Goal: Answer question/provide support

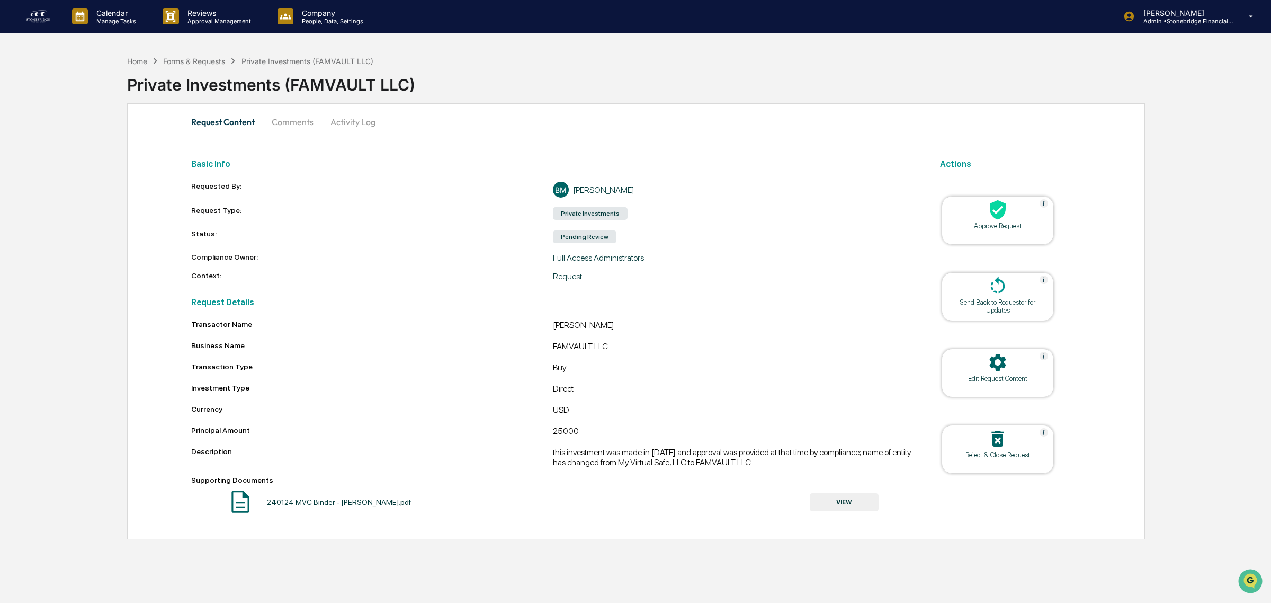
drag, startPoint x: 380, startPoint y: 297, endPoint x: 601, endPoint y: 381, distance: 236.3
click at [601, 380] on div "Request Details Transactor Name [PERSON_NAME] Business Name FAMVAULT LLC Transa…" at bounding box center [552, 403] width 723 height 226
click at [601, 381] on div "Transactor Name [PERSON_NAME] Business Name FAMVAULT LLC Transaction Type Buy I…" at bounding box center [552, 418] width 723 height 196
drag, startPoint x: 586, startPoint y: 400, endPoint x: 547, endPoint y: 396, distance: 39.9
click at [547, 396] on div "Transactor Name [PERSON_NAME] Business Name FAMVAULT LLC Transaction Type Buy I…" at bounding box center [552, 418] width 723 height 196
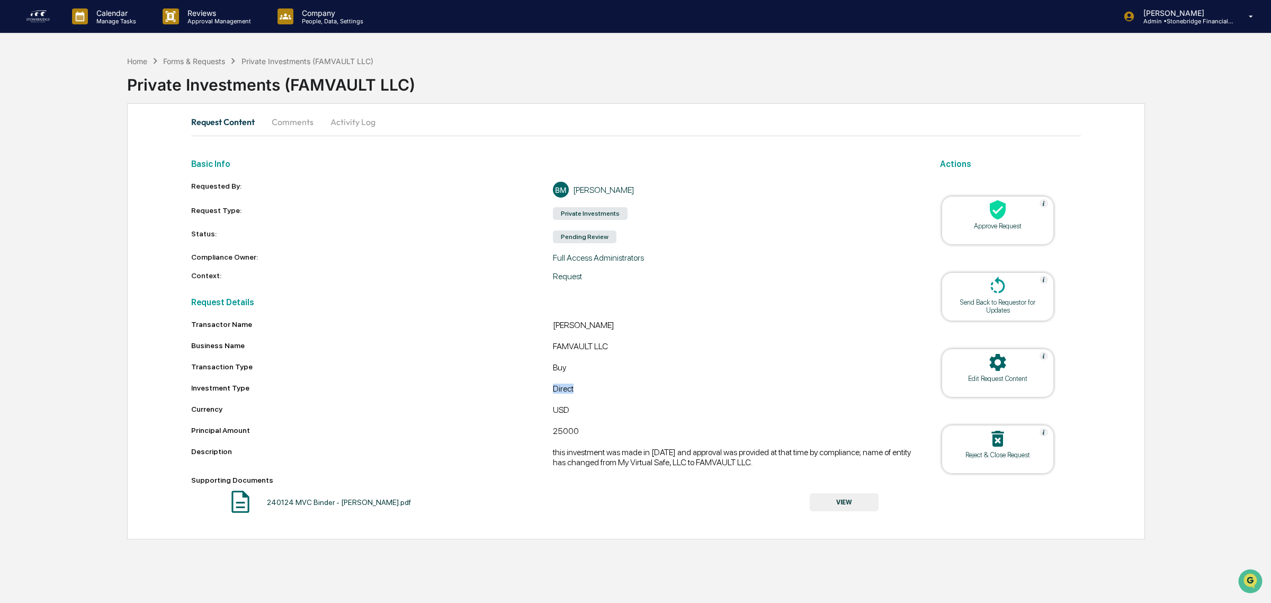
click at [547, 396] on div "Investment Type Direct" at bounding box center [552, 389] width 723 height 13
drag, startPoint x: 576, startPoint y: 305, endPoint x: 609, endPoint y: 454, distance: 152.5
click at [609, 454] on div "Request Details Transactor Name [PERSON_NAME] Business Name FAMVAULT LLC Transa…" at bounding box center [552, 403] width 723 height 226
click at [609, 454] on div "this investment was made in [DATE] and approval was provided at that time by co…" at bounding box center [734, 457] width 362 height 20
drag, startPoint x: 586, startPoint y: 459, endPoint x: 697, endPoint y: 470, distance: 112.2
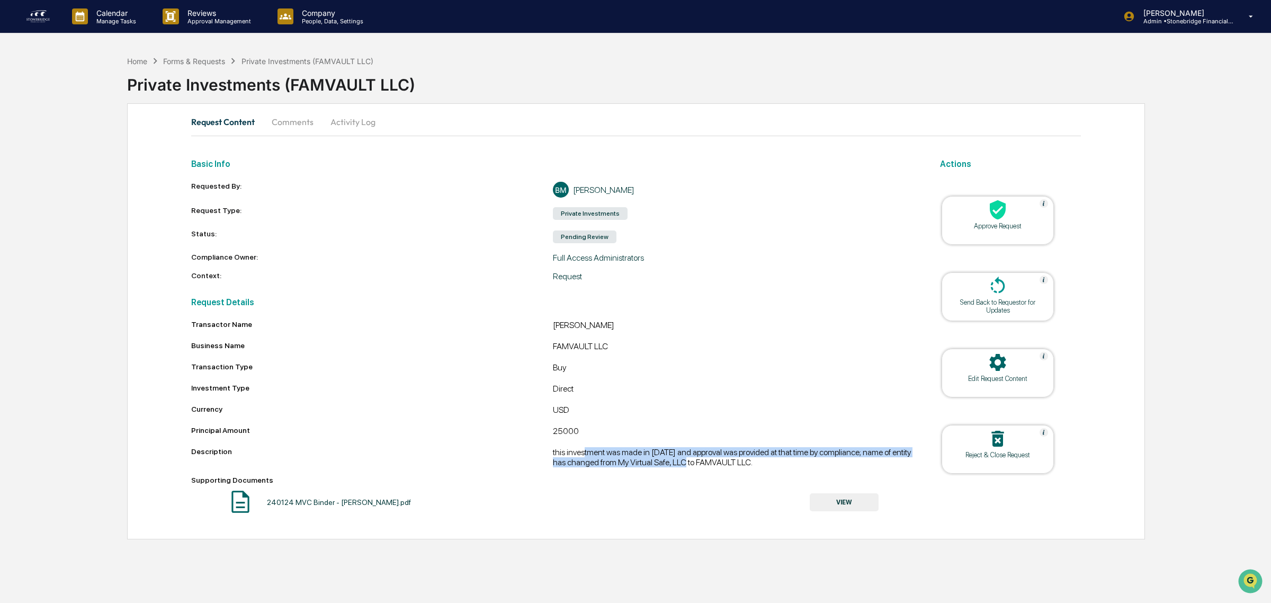
click at [697, 467] on div "this investment was made in [DATE] and approval was provided at that time by co…" at bounding box center [734, 457] width 362 height 20
drag, startPoint x: 764, startPoint y: 470, endPoint x: 609, endPoint y: 462, distance: 155.4
click at [610, 463] on div "this investment was made in [DATE] and approval was provided at that time by co…" at bounding box center [734, 457] width 362 height 20
click at [609, 462] on div "this investment was made in [DATE] and approval was provided at that time by co…" at bounding box center [734, 457] width 362 height 20
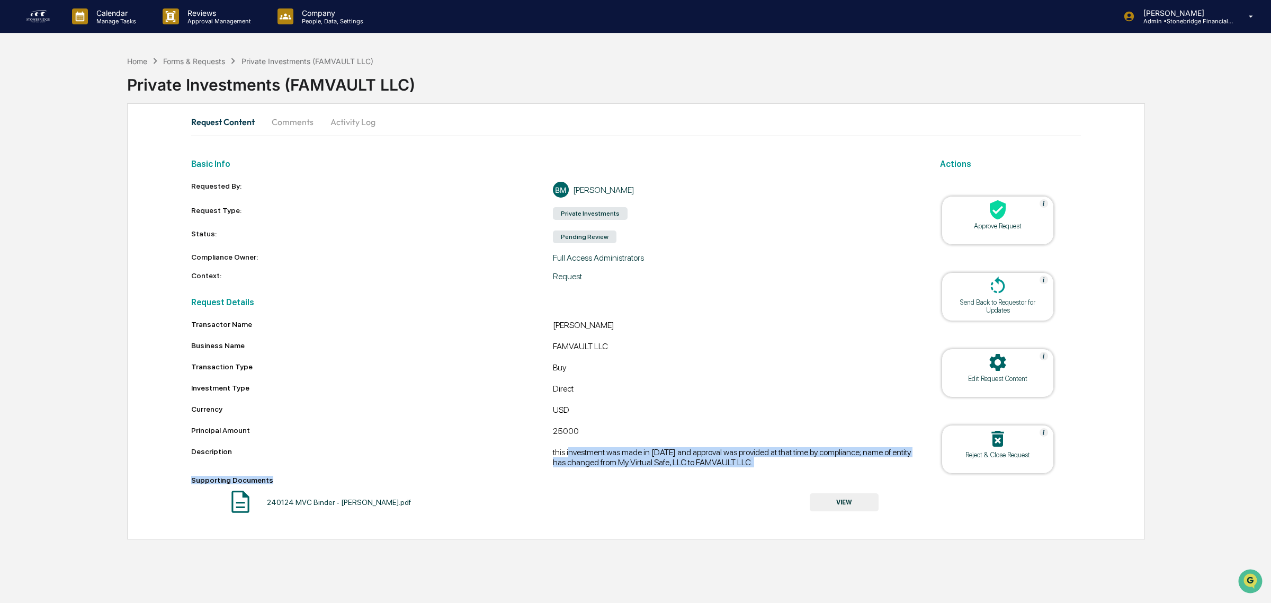
drag, startPoint x: 594, startPoint y: 448, endPoint x: 722, endPoint y: 482, distance: 132.7
click at [722, 482] on div "Transactor Name [PERSON_NAME] Business Name FAMVAULT LLC Transaction Type Buy I…" at bounding box center [552, 418] width 723 height 196
click at [722, 482] on div "Supporting Documents" at bounding box center [552, 480] width 723 height 8
drag, startPoint x: 784, startPoint y: 476, endPoint x: 624, endPoint y: 441, distance: 163.7
click at [624, 441] on div "Transactor Name [PERSON_NAME] Business Name FAMVAULT LLC Transaction Type Buy I…" at bounding box center [552, 418] width 723 height 196
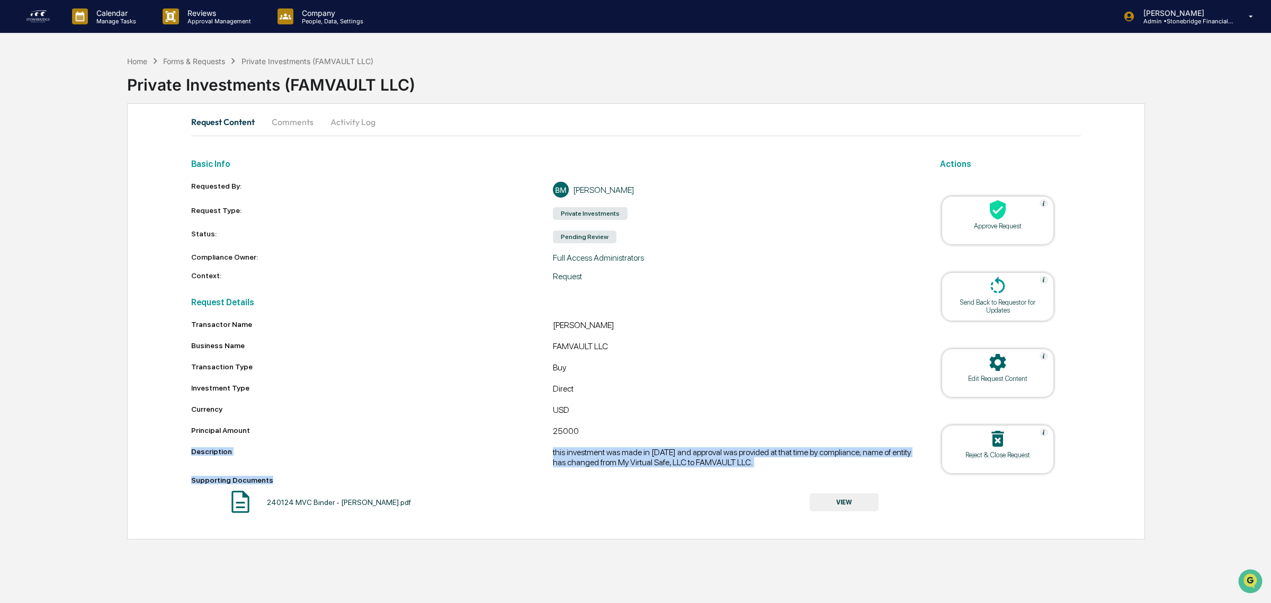
click at [624, 438] on div "25000" at bounding box center [734, 432] width 362 height 13
click at [993, 380] on div "Edit Request Content" at bounding box center [997, 378] width 95 height 8
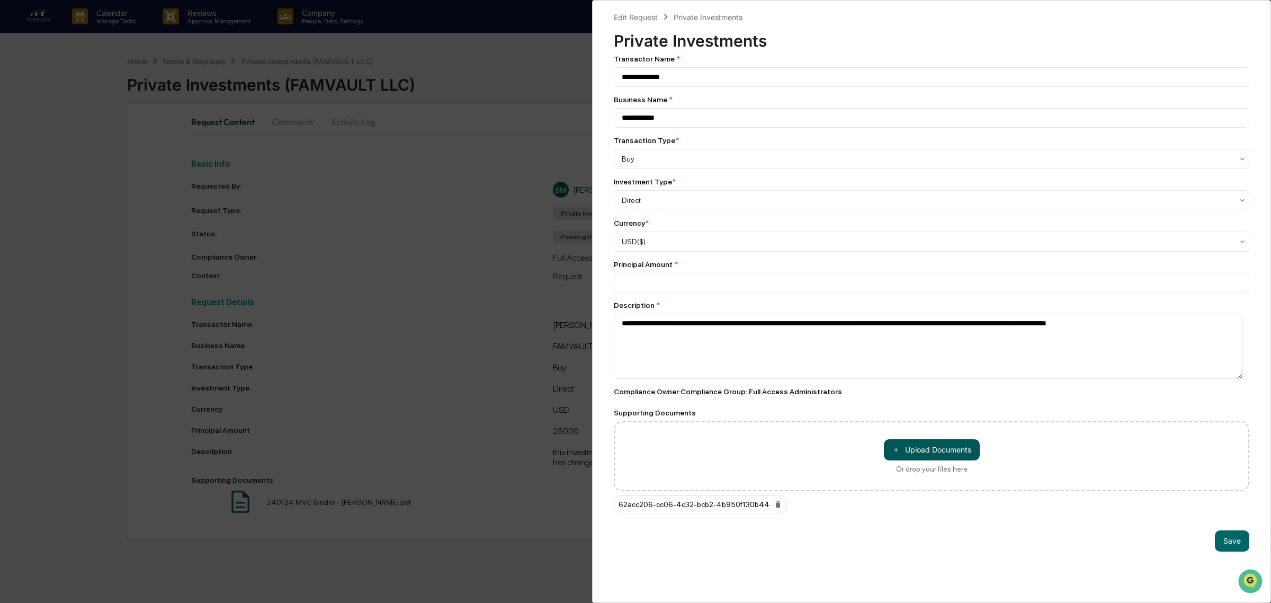
click at [926, 460] on button "＋ Upload Documents" at bounding box center [932, 449] width 96 height 21
click at [517, 33] on div "**********" at bounding box center [635, 301] width 1271 height 603
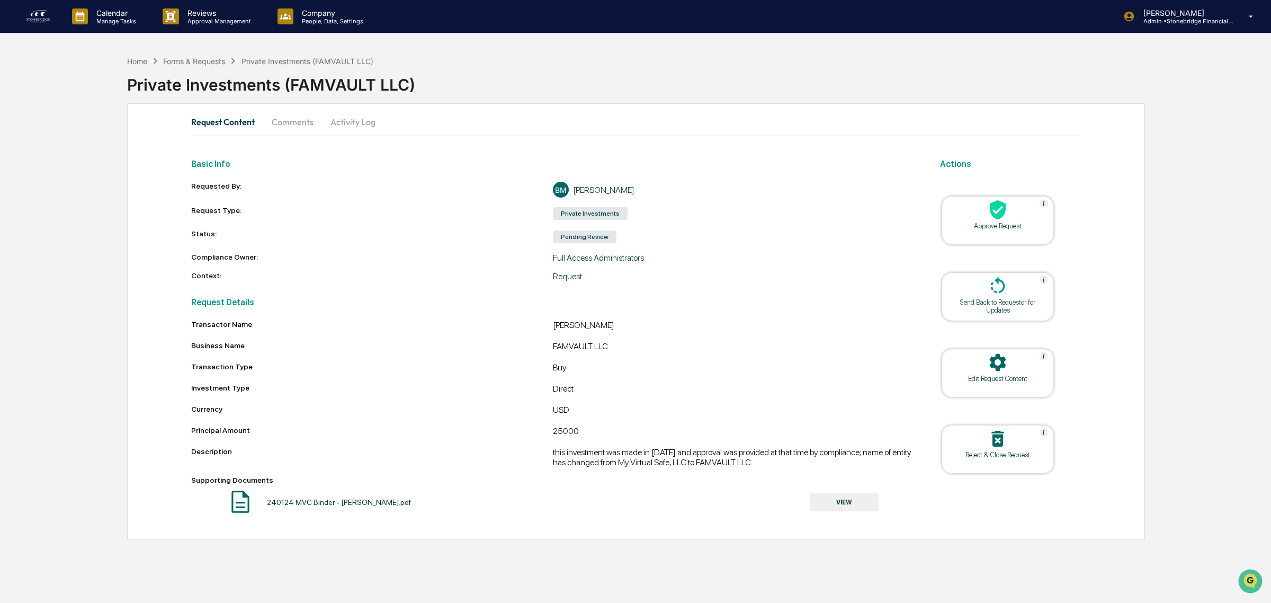
click at [994, 213] on icon at bounding box center [998, 210] width 16 height 20
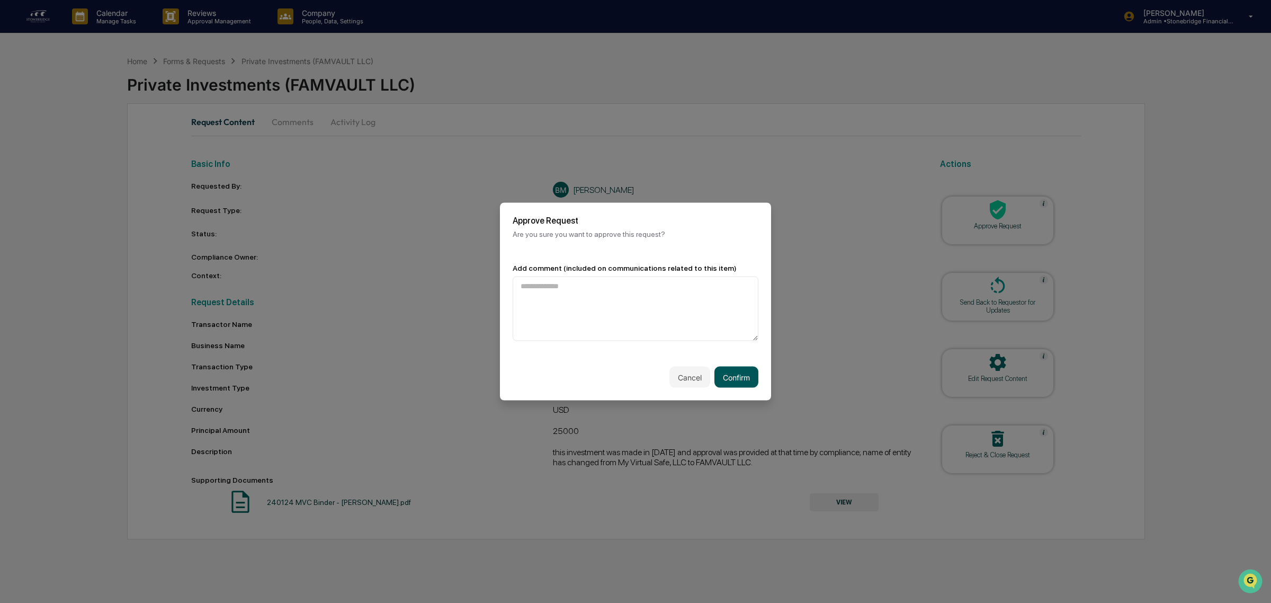
click at [742, 382] on button "Confirm" at bounding box center [736, 376] width 44 height 21
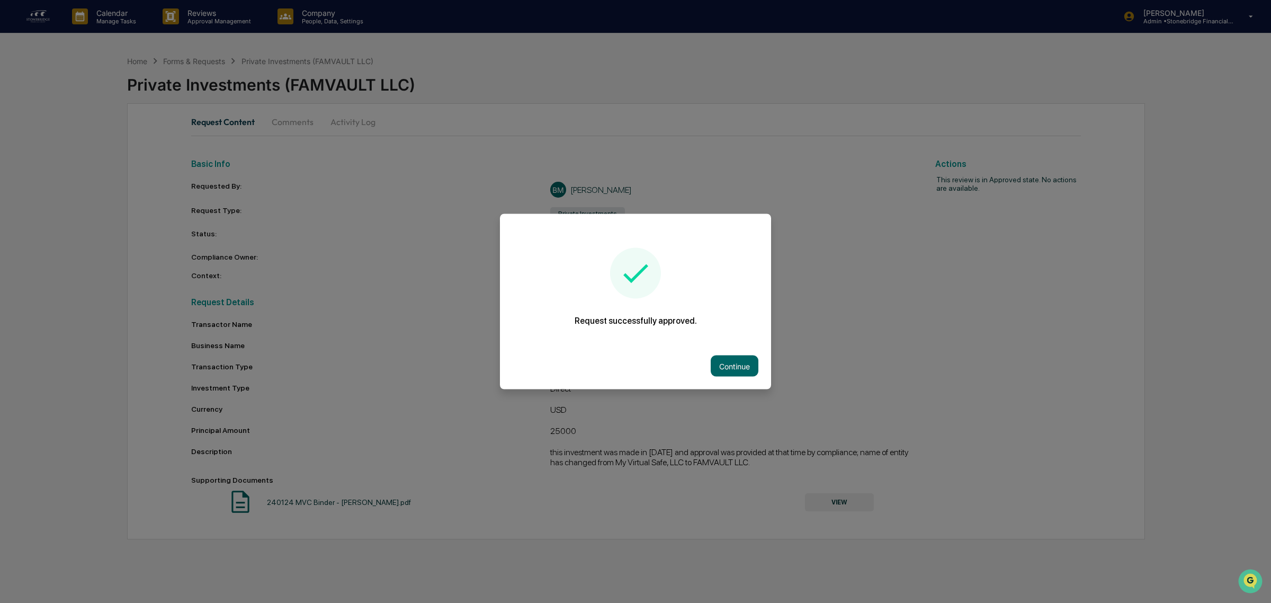
click at [742, 358] on button "Continue" at bounding box center [735, 365] width 48 height 21
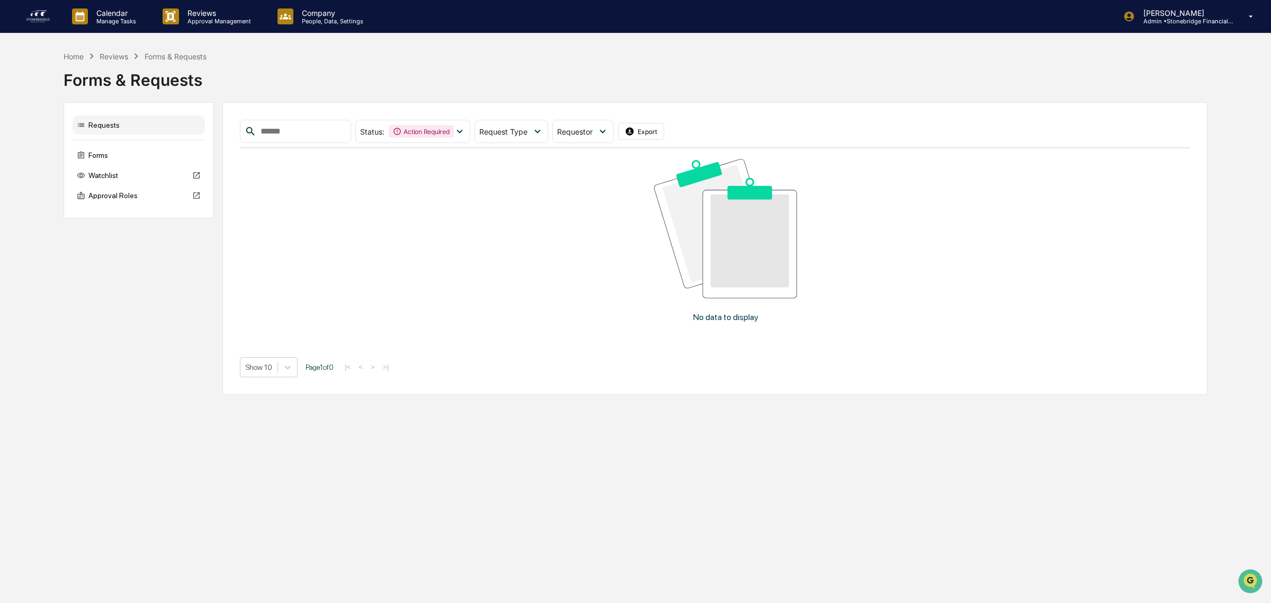
click at [40, 19] on img at bounding box center [37, 16] width 25 height 17
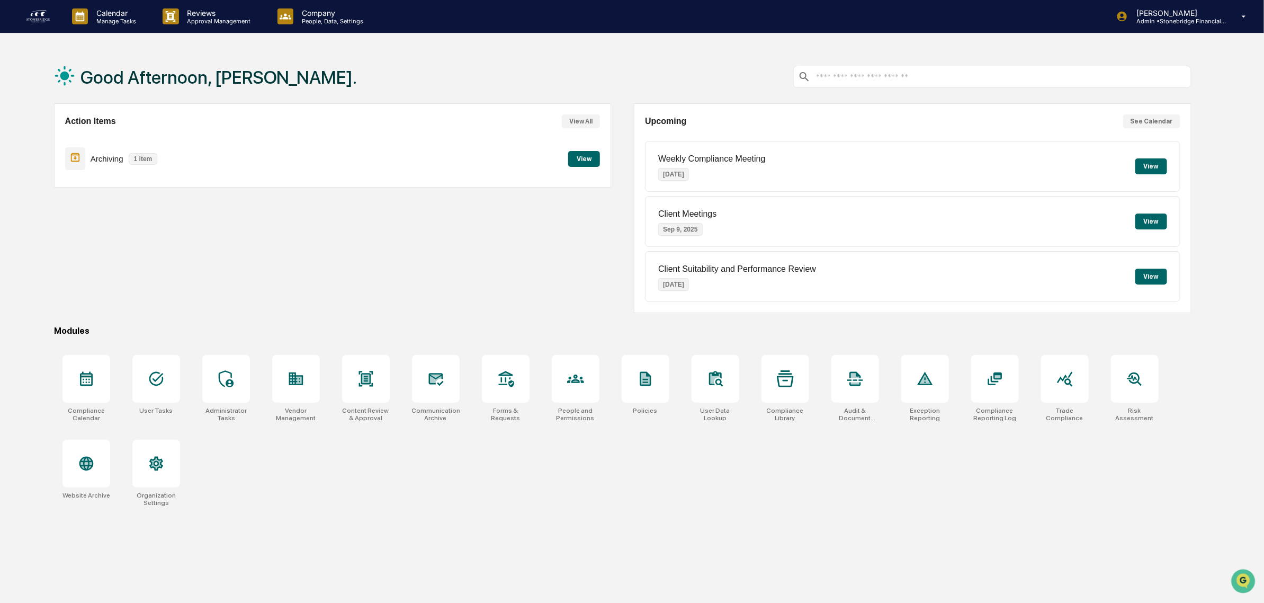
click at [521, 488] on div "Compliance Calendar User Tasks Administrator Tasks Vendor Management Content Re…" at bounding box center [622, 430] width 1137 height 164
click at [572, 163] on button "View" at bounding box center [584, 159] width 32 height 16
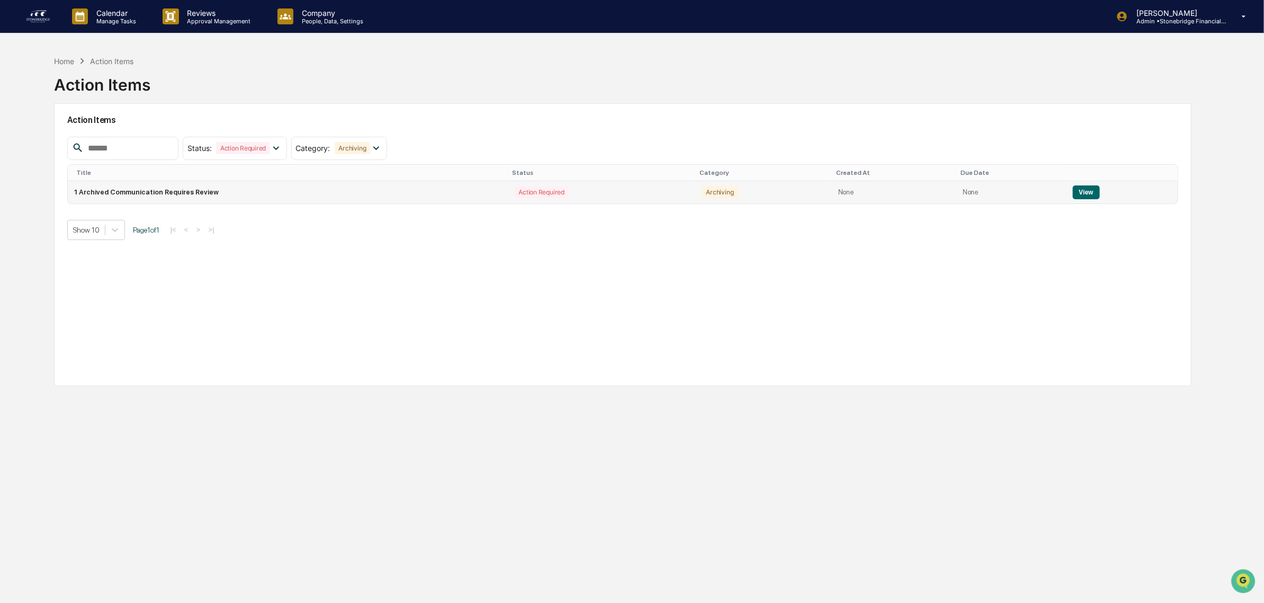
click at [1085, 195] on button "View" at bounding box center [1086, 192] width 27 height 14
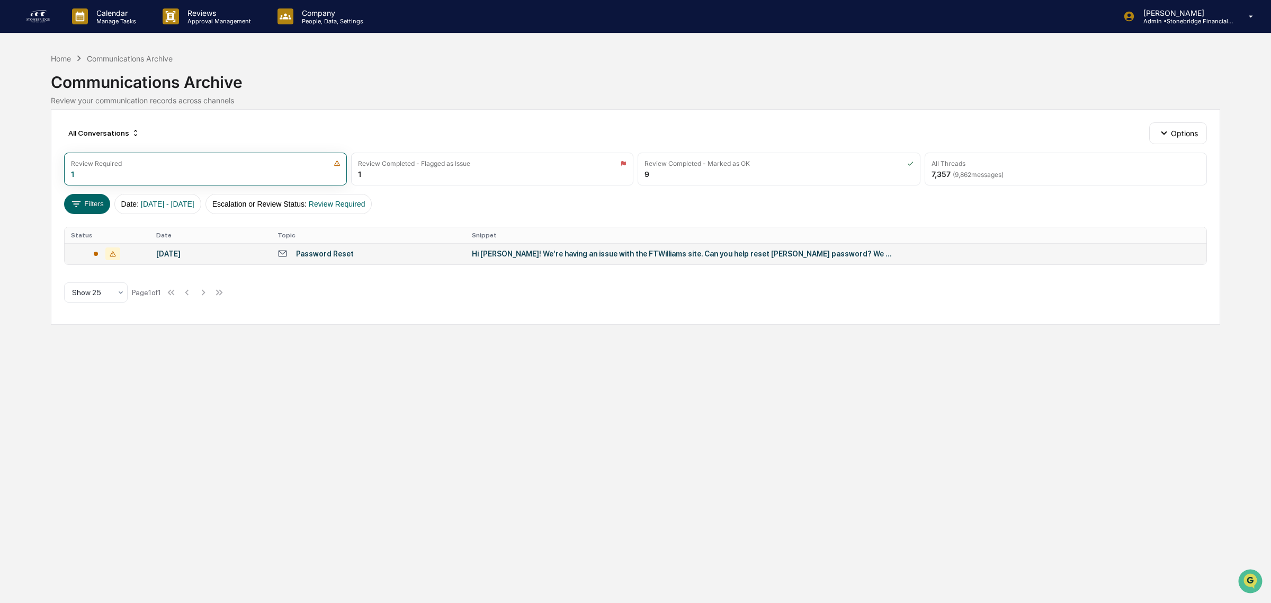
click at [356, 258] on div "Password Reset" at bounding box center [368, 253] width 182 height 10
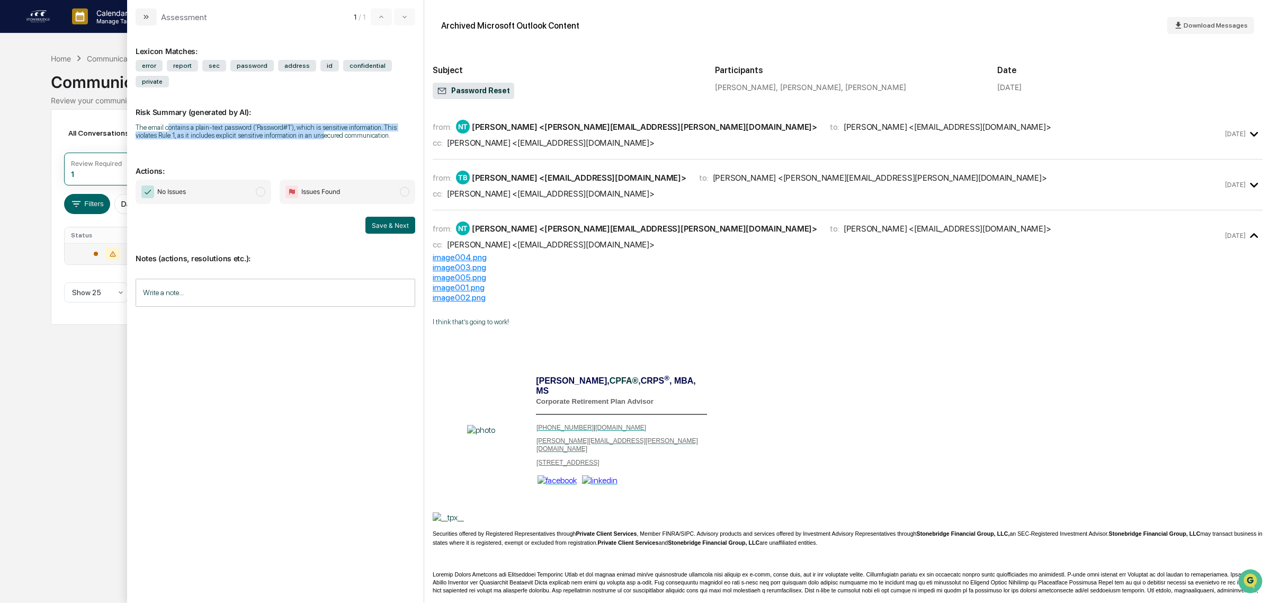
drag, startPoint x: 169, startPoint y: 110, endPoint x: 297, endPoint y: 117, distance: 127.8
click at [297, 123] on div "The email contains a plain-text password ('Password#1'), which is sensitive inf…" at bounding box center [276, 131] width 280 height 16
drag, startPoint x: 266, startPoint y: 112, endPoint x: 338, endPoint y: 132, distance: 74.8
click at [338, 132] on div "Lexicon Matches: error report sec password address id confidential private Risk…" at bounding box center [276, 308] width 280 height 549
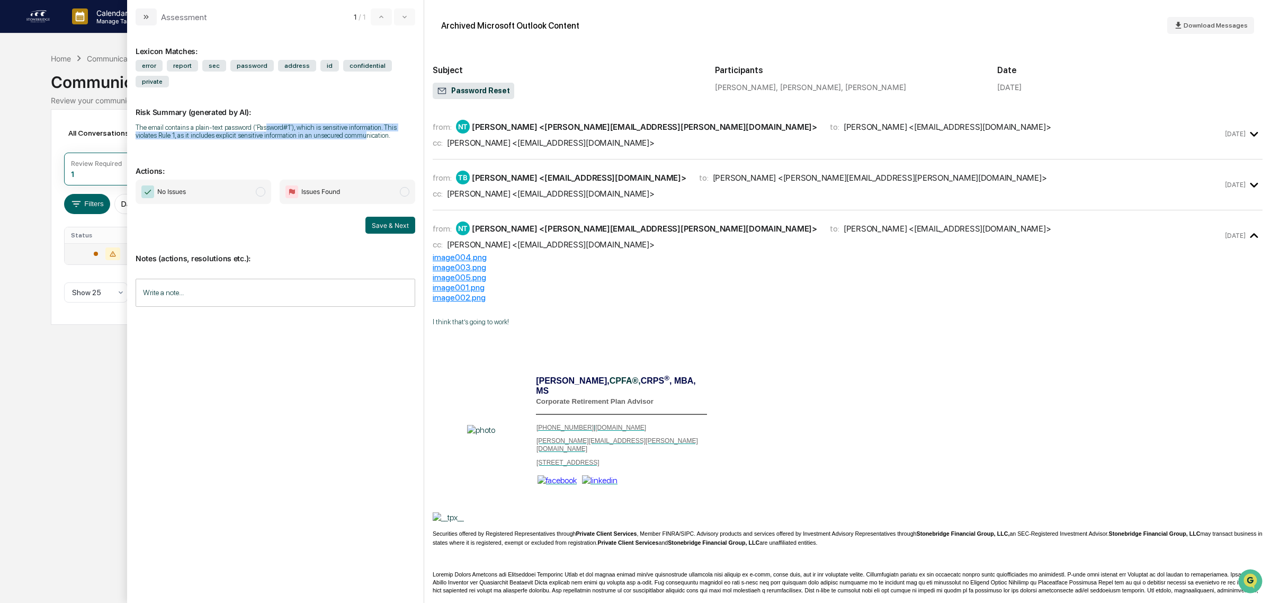
click at [338, 132] on div "Lexicon Matches: error report sec password address id confidential private Risk…" at bounding box center [276, 308] width 280 height 549
drag, startPoint x: 329, startPoint y: 129, endPoint x: 181, endPoint y: 122, distance: 147.9
click at [181, 122] on div "Risk Summary (generated by AI): The email contains a plain-text password ('Pass…" at bounding box center [276, 116] width 280 height 59
click at [181, 123] on div "The email contains a plain-text password ('Password#1'), which is sensitive inf…" at bounding box center [276, 131] width 280 height 16
drag, startPoint x: 152, startPoint y: 114, endPoint x: 241, endPoint y: 126, distance: 89.7
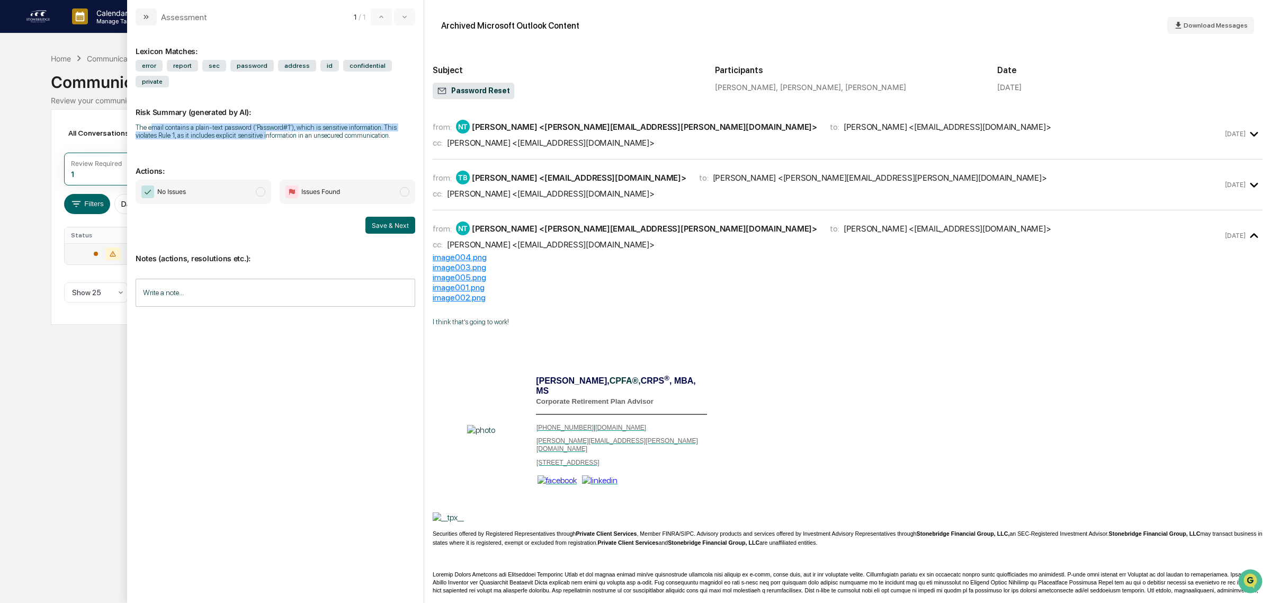
click at [241, 126] on div "Risk Summary (generated by AI): The email contains a plain-text password ('Pass…" at bounding box center [276, 116] width 280 height 59
drag, startPoint x: 227, startPoint y: 122, endPoint x: 318, endPoint y: 134, distance: 91.8
click at [318, 134] on div "Lexicon Matches: error report sec password address id confidential private Risk…" at bounding box center [276, 308] width 280 height 549
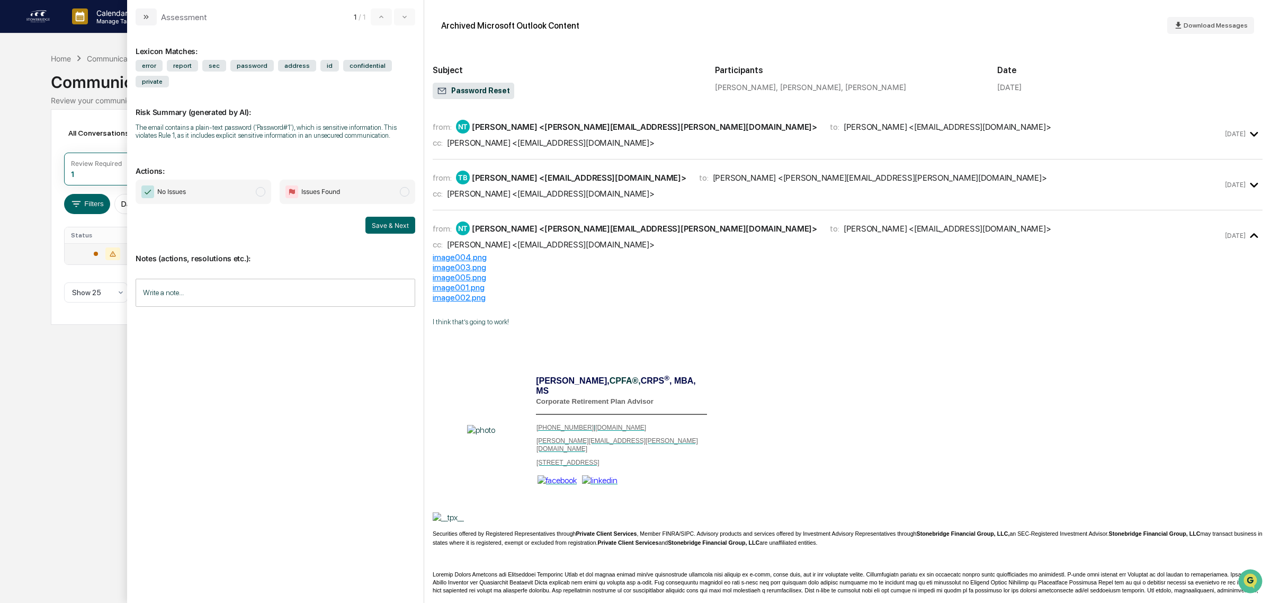
click at [599, 133] on div "from: NT [PERSON_NAME] <[PERSON_NAME][EMAIL_ADDRESS][PERSON_NAME][DOMAIN_NAME]>…" at bounding box center [828, 134] width 790 height 28
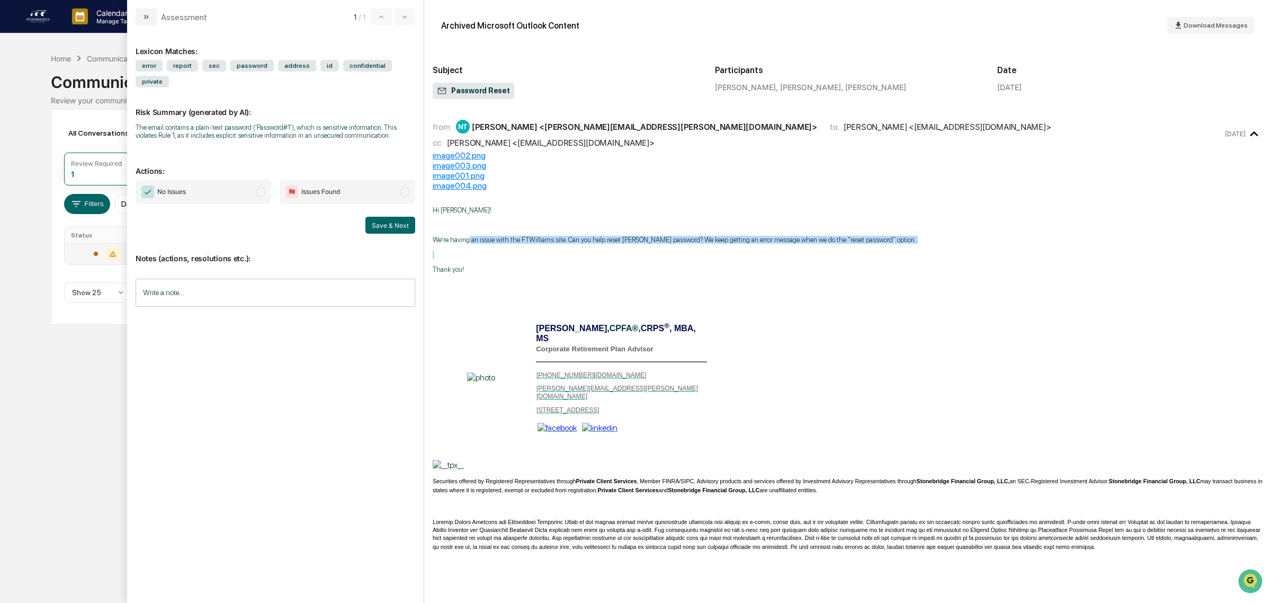
drag, startPoint x: 469, startPoint y: 240, endPoint x: 560, endPoint y: 250, distance: 91.7
click at [560, 250] on div "Hi [PERSON_NAME]! We’re having an issue with the FTWilliams site. Can you help …" at bounding box center [848, 453] width 830 height 495
drag, startPoint x: 562, startPoint y: 261, endPoint x: 536, endPoint y: 241, distance: 32.4
click at [536, 241] on div "Hi [PERSON_NAME]! We’re having an issue with the FTWilliams site. Can you help …" at bounding box center [848, 453] width 830 height 495
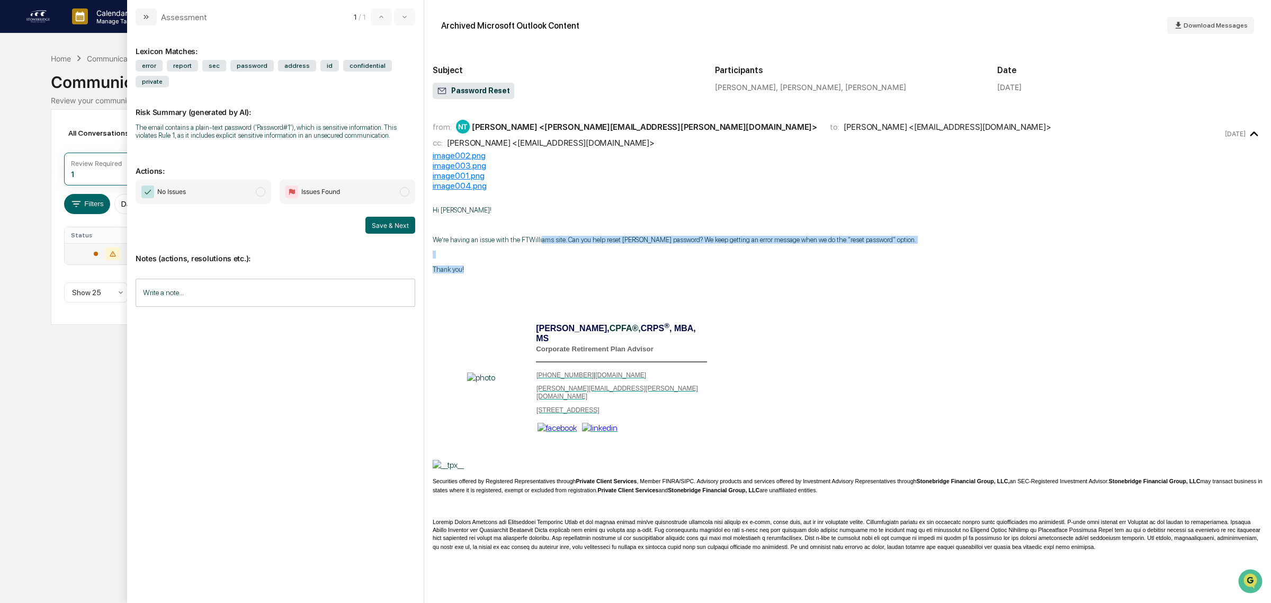
click at [536, 241] on p "We’re having an issue with the FTWilliams site. Can you help reset [PERSON_NAME…" at bounding box center [848, 240] width 830 height 8
drag, startPoint x: 557, startPoint y: 236, endPoint x: 670, endPoint y: 281, distance: 122.1
click at [670, 281] on div "Hi [PERSON_NAME]! We’re having an issue with the FTWilliams site. Can you help …" at bounding box center [848, 453] width 830 height 495
drag, startPoint x: 673, startPoint y: 284, endPoint x: 647, endPoint y: 242, distance: 49.7
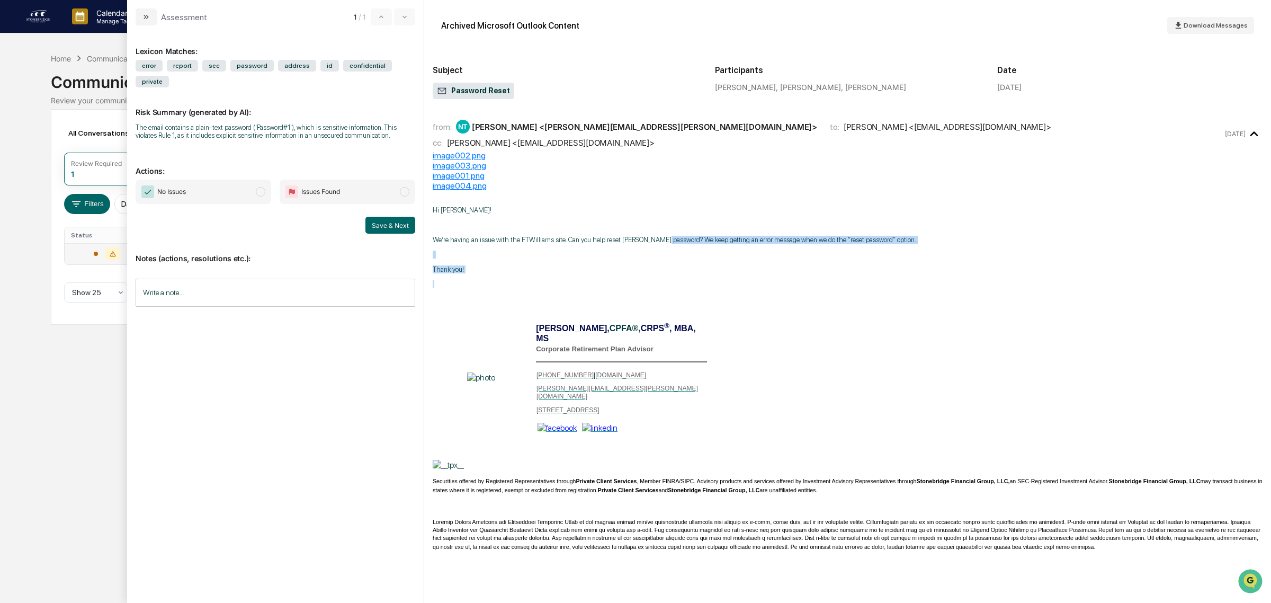
click at [647, 242] on div "Hi [PERSON_NAME]! We’re having an issue with the FTWilliams site. Can you help …" at bounding box center [848, 453] width 830 height 495
click at [647, 242] on p "We’re having an issue with the FTWilliams site. Can you help reset [PERSON_NAME…" at bounding box center [848, 240] width 830 height 8
drag, startPoint x: 536, startPoint y: 238, endPoint x: 756, endPoint y: 283, distance: 223.8
click at [756, 283] on div "Hi [PERSON_NAME]! We’re having an issue with the FTWilliams site. Can you help …" at bounding box center [848, 453] width 830 height 495
click at [756, 283] on p "modal" at bounding box center [848, 284] width 830 height 8
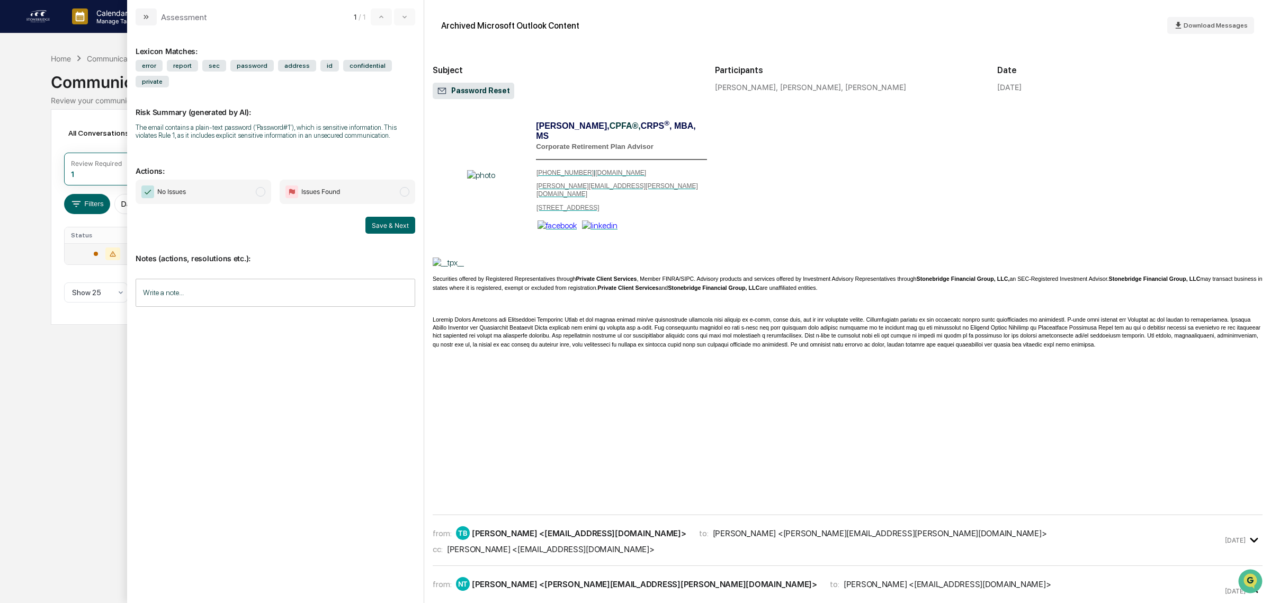
scroll to position [265, 0]
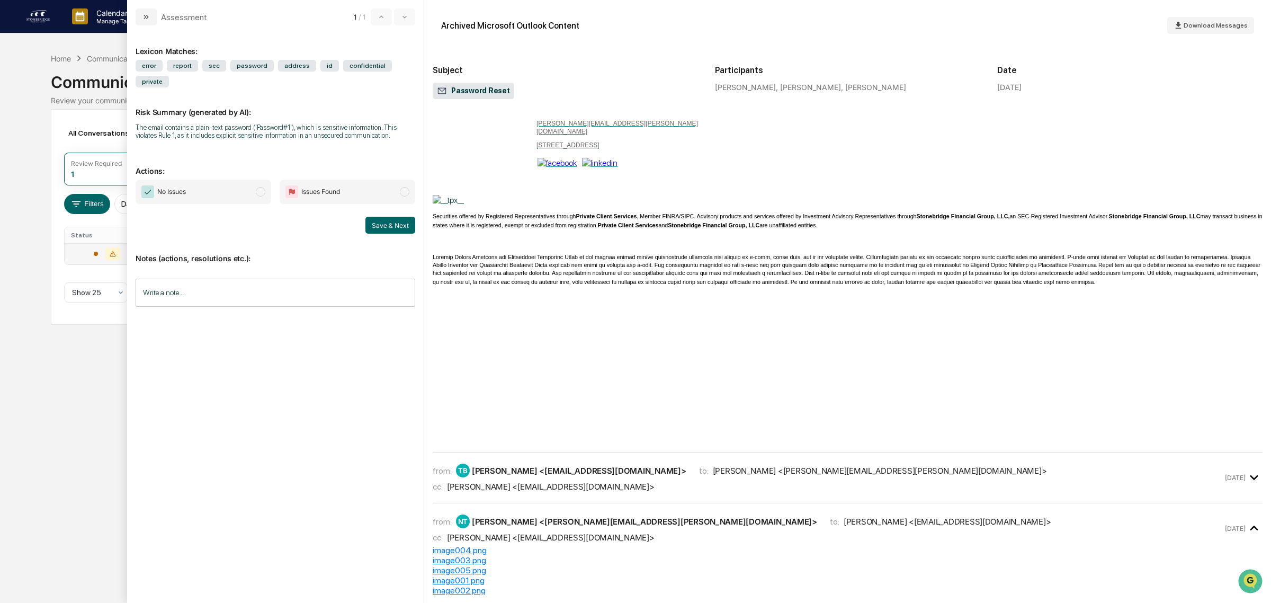
click at [568, 482] on div "from: [PERSON_NAME] <[EMAIL_ADDRESS][DOMAIN_NAME]> to: [PERSON_NAME] <[PERSON_N…" at bounding box center [848, 482] width 830 height 42
click at [568, 466] on div "from: [PERSON_NAME] <[EMAIL_ADDRESS][DOMAIN_NAME]> to: [PERSON_NAME] <[PERSON_N…" at bounding box center [828, 477] width 790 height 28
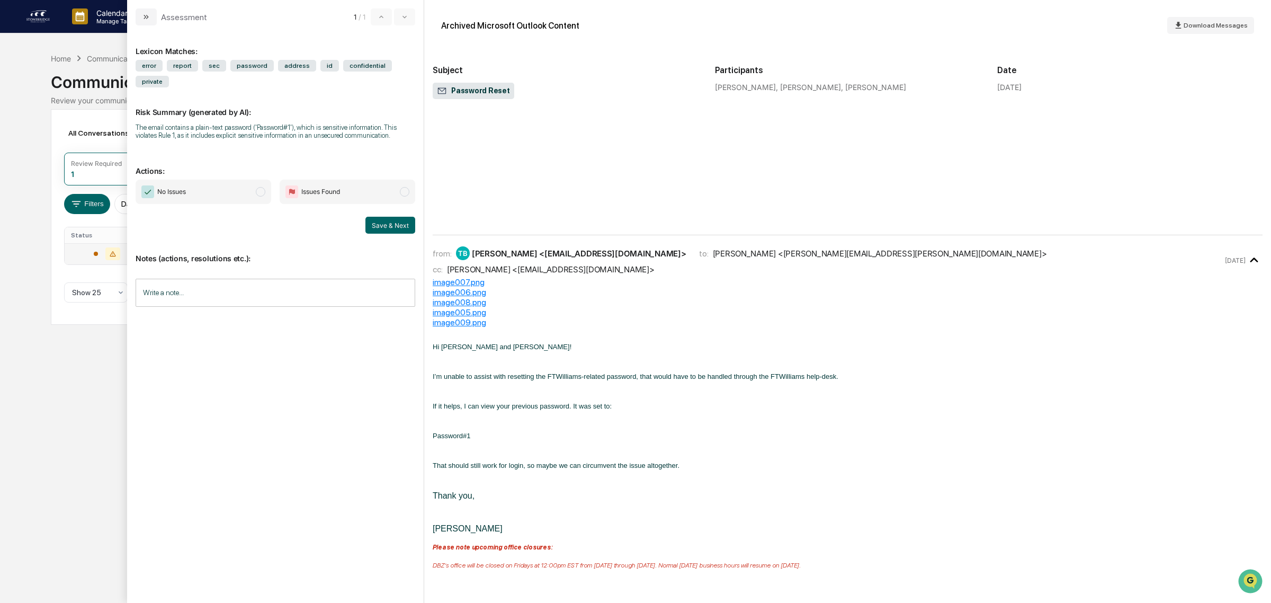
scroll to position [530, 0]
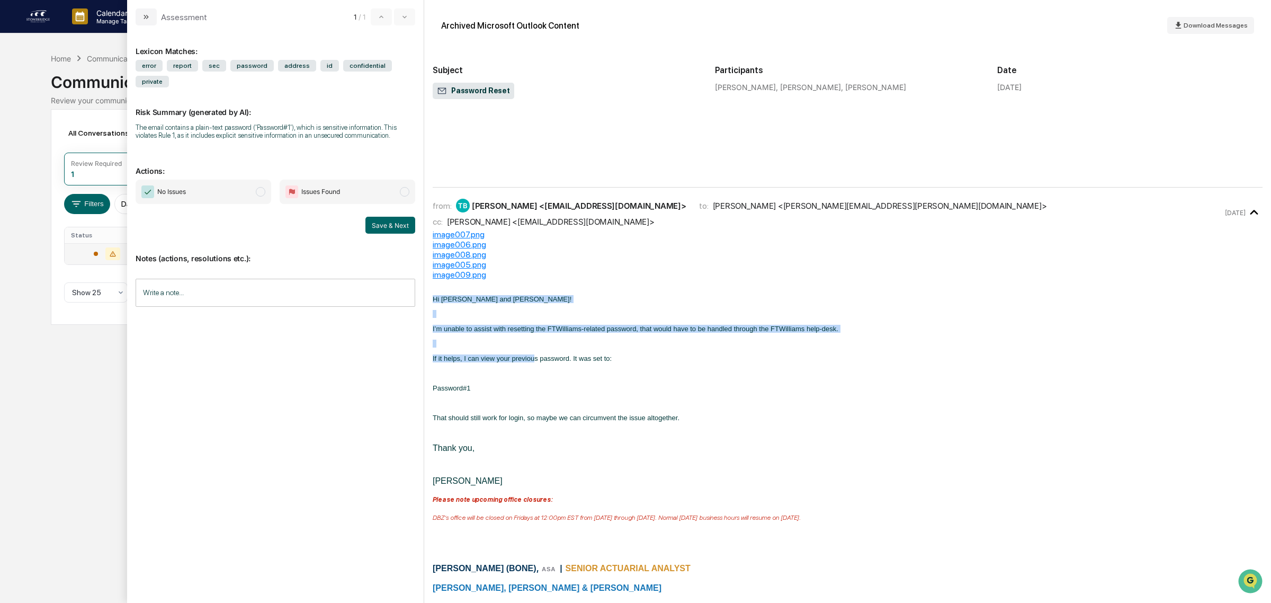
drag, startPoint x: 429, startPoint y: 281, endPoint x: 534, endPoint y: 345, distance: 122.4
click at [534, 345] on div "Archived Microsoft Outlook Content Download Messages Subject Password Reset Par…" at bounding box center [847, 301] width 847 height 603
click at [534, 354] on span "If it helps, I can view your previous password. It was set to:" at bounding box center [522, 358] width 179 height 8
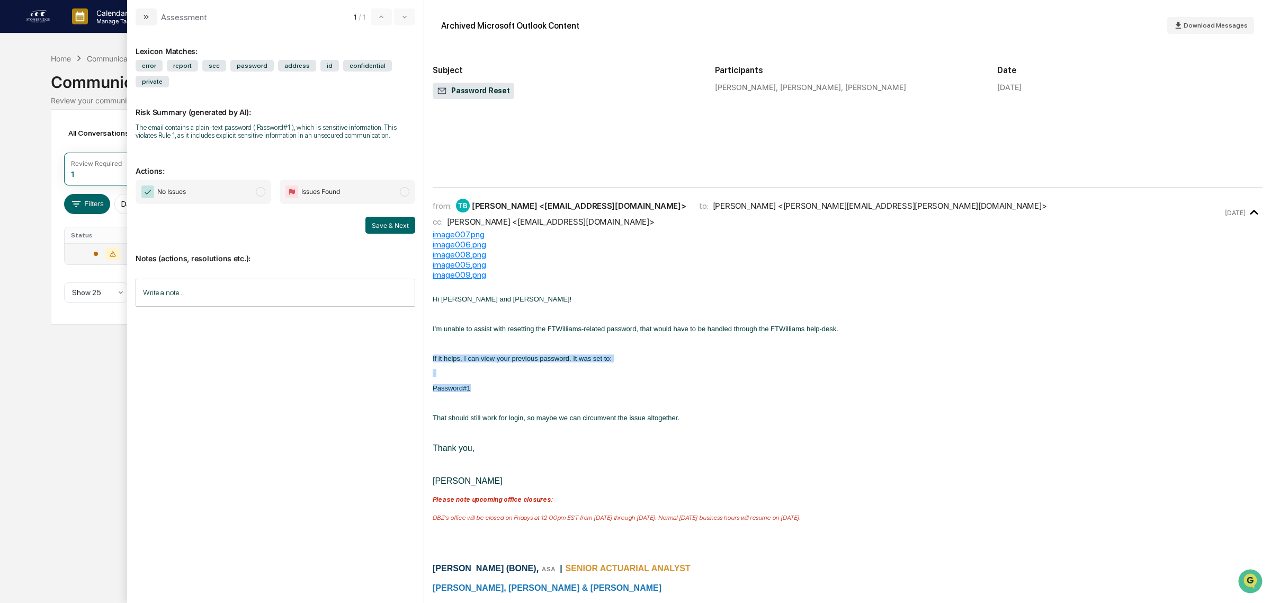
drag, startPoint x: 639, startPoint y: 378, endPoint x: 486, endPoint y: 327, distance: 161.1
click at [486, 339] on p "modal" at bounding box center [848, 343] width 830 height 8
drag, startPoint x: 465, startPoint y: 316, endPoint x: 563, endPoint y: 365, distance: 109.9
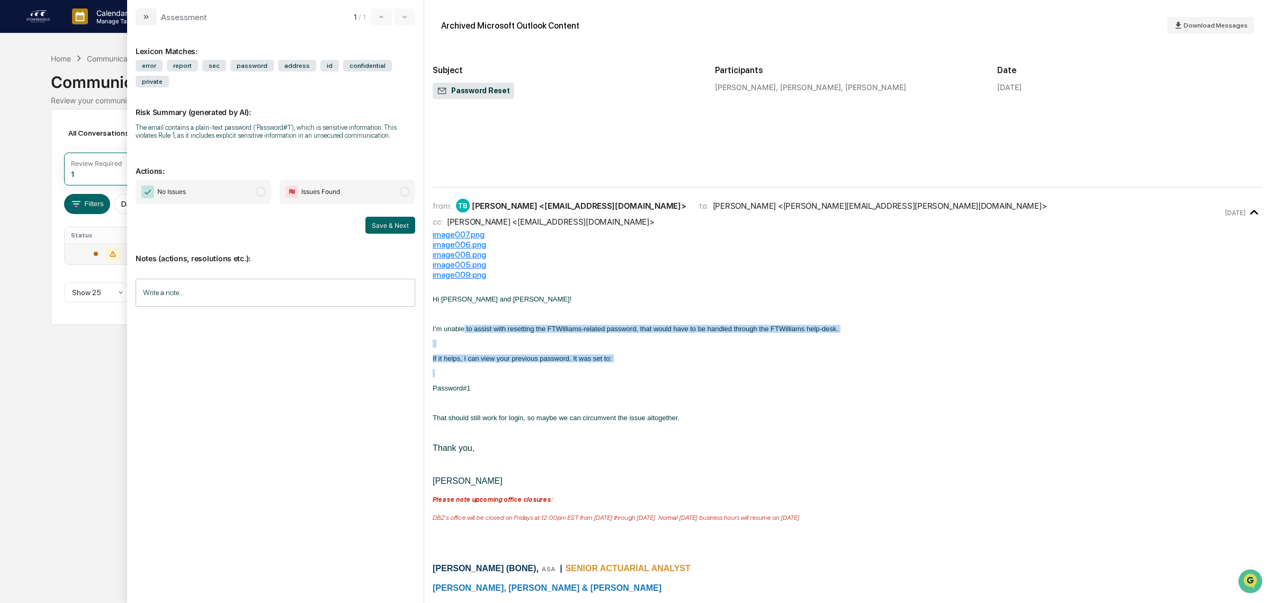
click at [563, 369] on p "modal" at bounding box center [848, 373] width 830 height 8
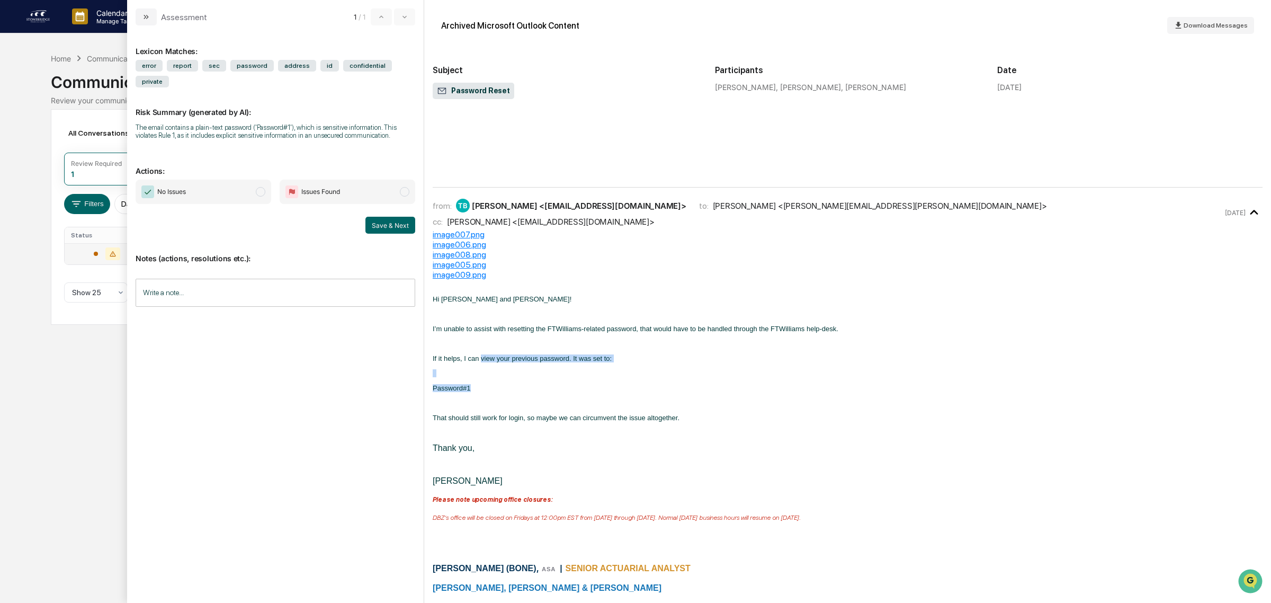
drag, startPoint x: 567, startPoint y: 369, endPoint x: 480, endPoint y: 343, distance: 90.3
click at [480, 354] on span "If it helps, I can view your previous password. It was set to:" at bounding box center [522, 358] width 179 height 8
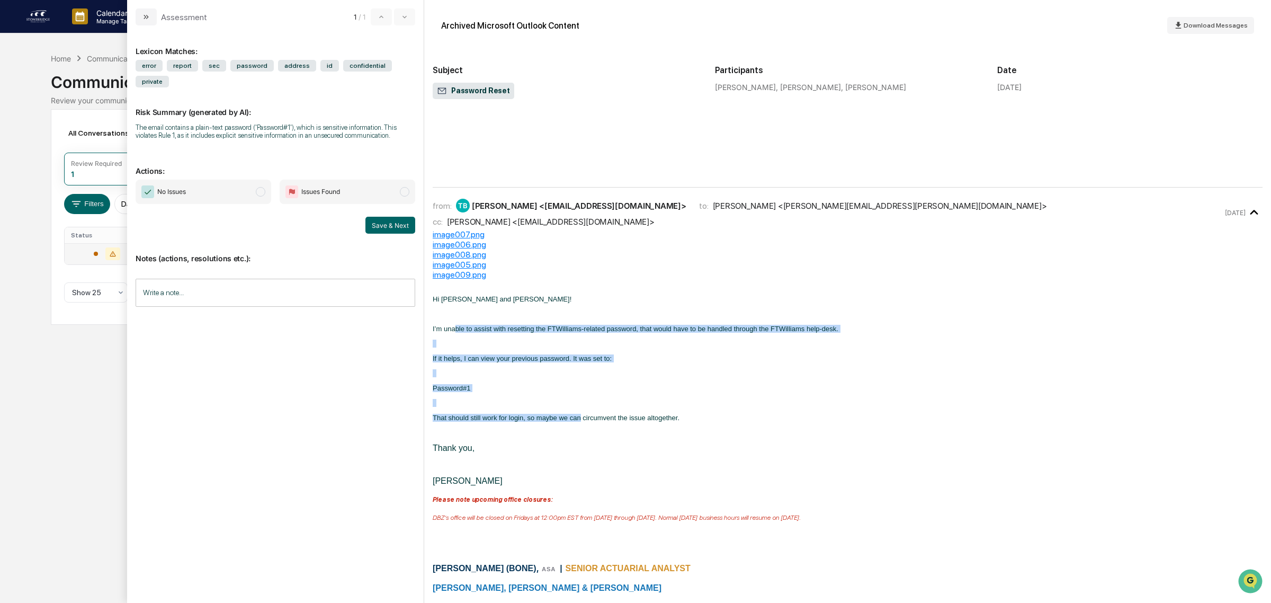
drag, startPoint x: 502, startPoint y: 303, endPoint x: 581, endPoint y: 403, distance: 127.4
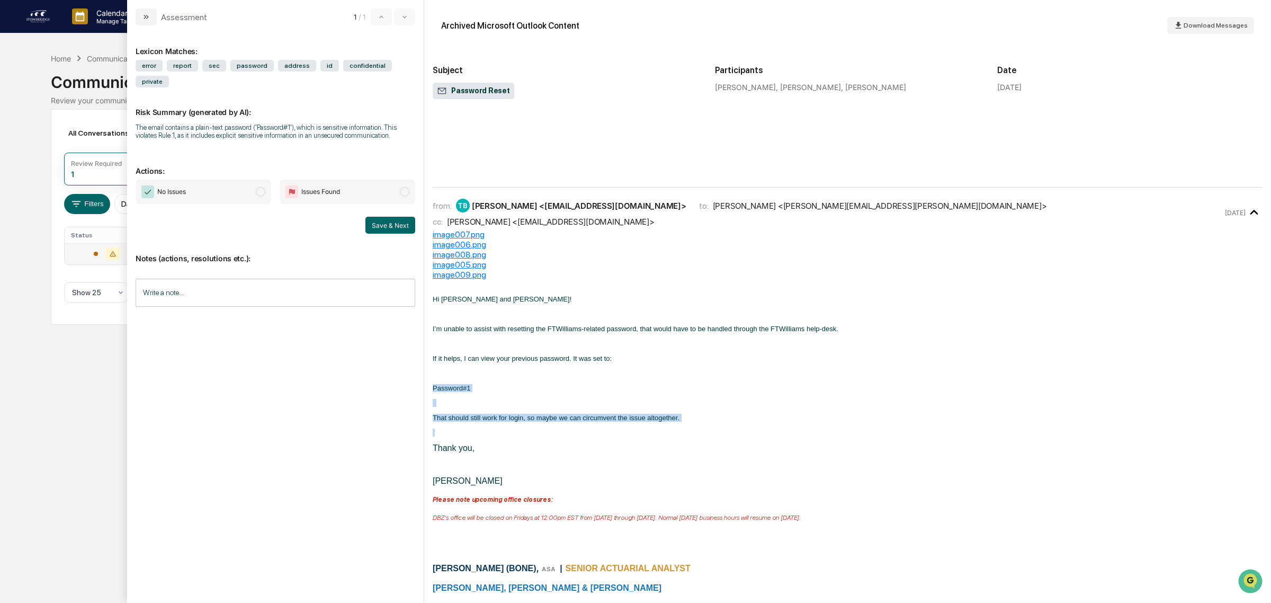
drag, startPoint x: 597, startPoint y: 421, endPoint x: 523, endPoint y: 355, distance: 99.0
drag, startPoint x: 436, startPoint y: 342, endPoint x: 588, endPoint y: 422, distance: 172.2
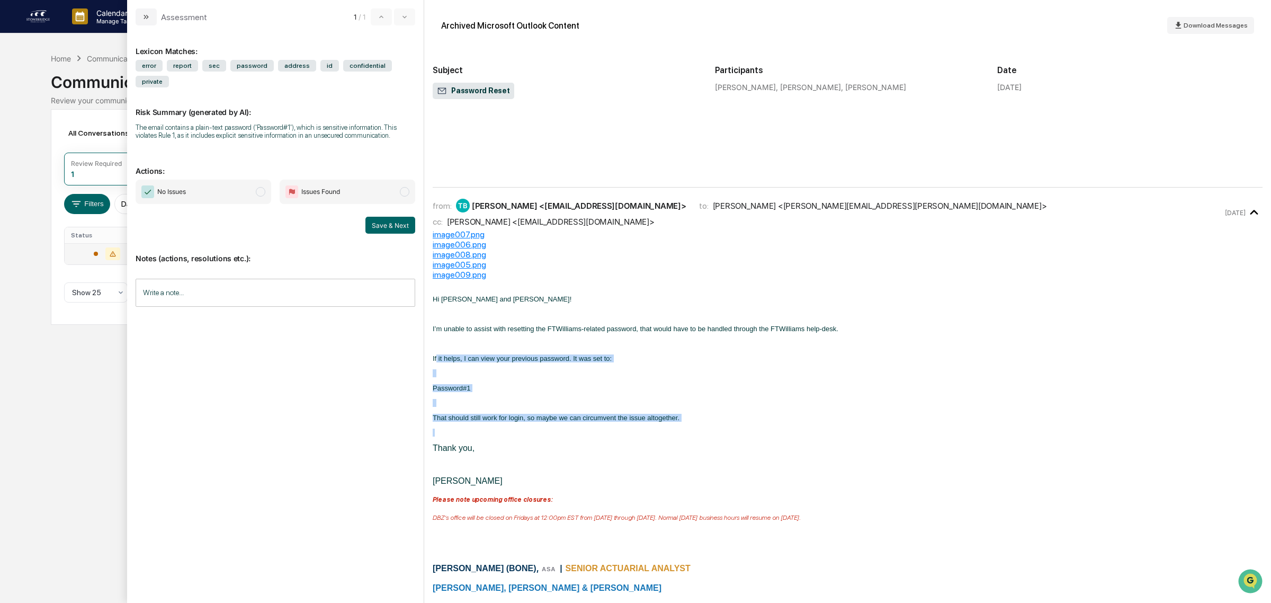
click at [588, 428] on p "modal" at bounding box center [848, 432] width 830 height 8
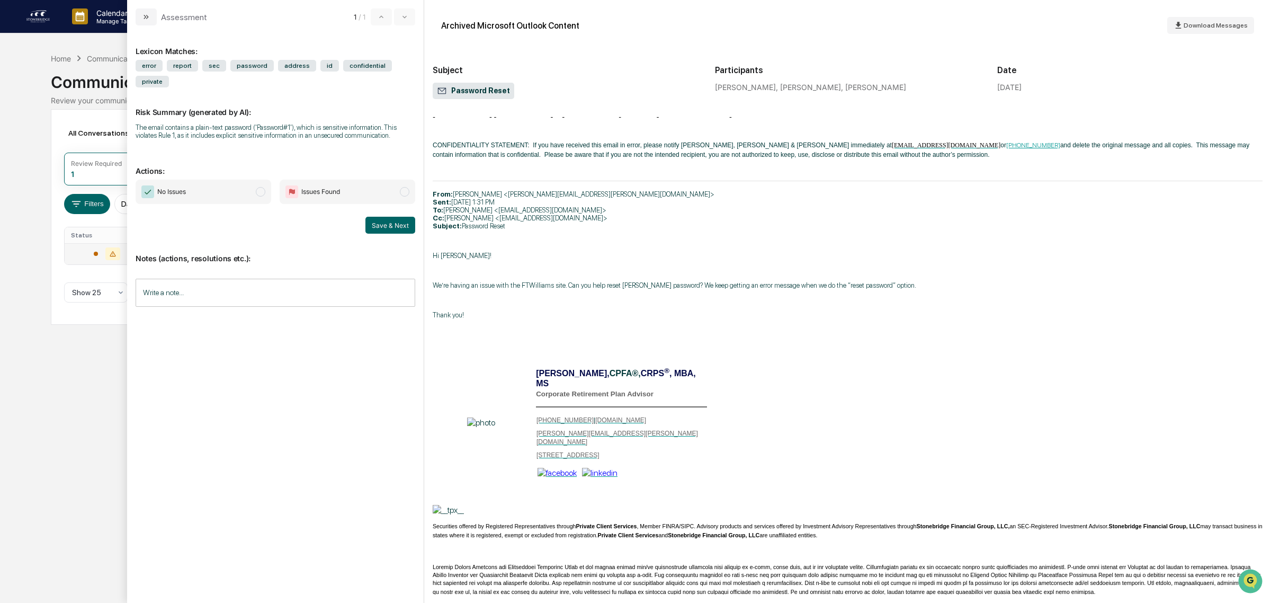
scroll to position [1125, 0]
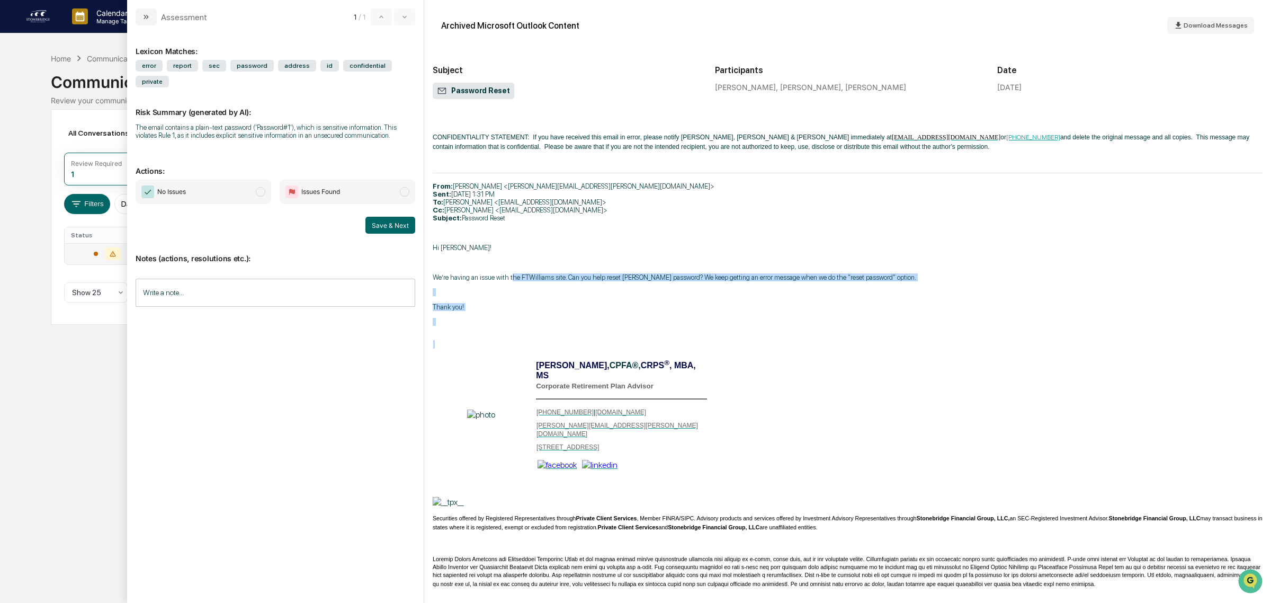
drag, startPoint x: 655, startPoint y: 268, endPoint x: 702, endPoint y: 340, distance: 85.8
click at [702, 340] on div "Hi [PERSON_NAME] and [PERSON_NAME]! I’m unable to assist with resetting the FTW…" at bounding box center [848, 218] width 830 height 1039
click at [703, 341] on td "modal" at bounding box center [571, 344] width 276 height 23
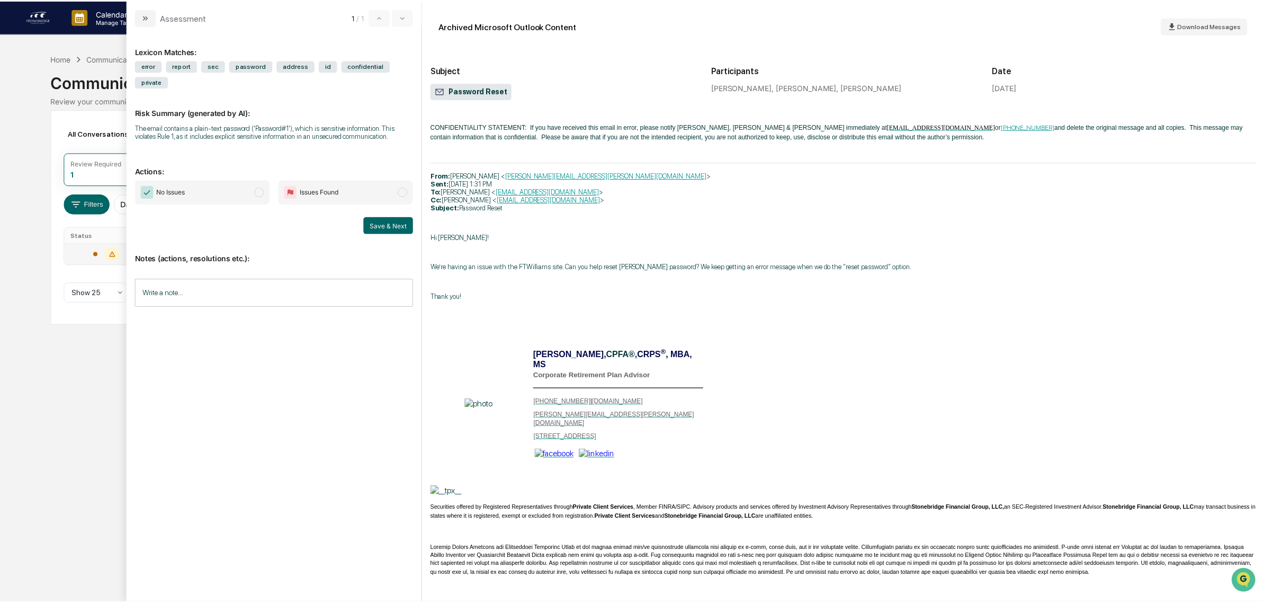
scroll to position [3085, 0]
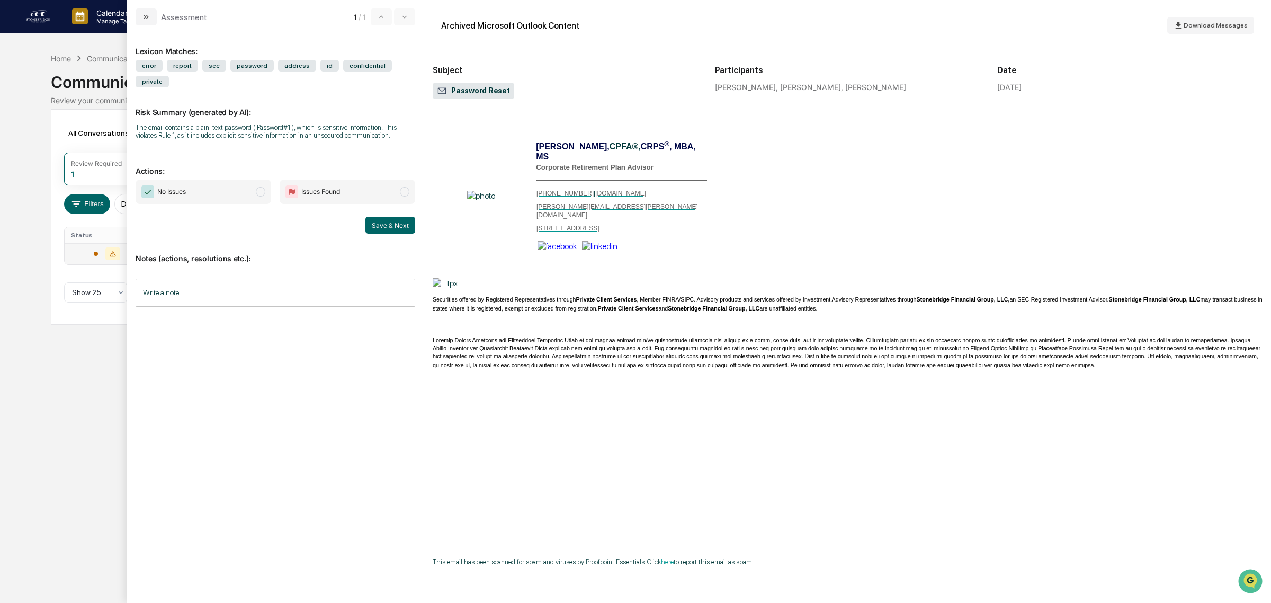
click at [191, 279] on input "Write a note..." at bounding box center [276, 293] width 280 height 28
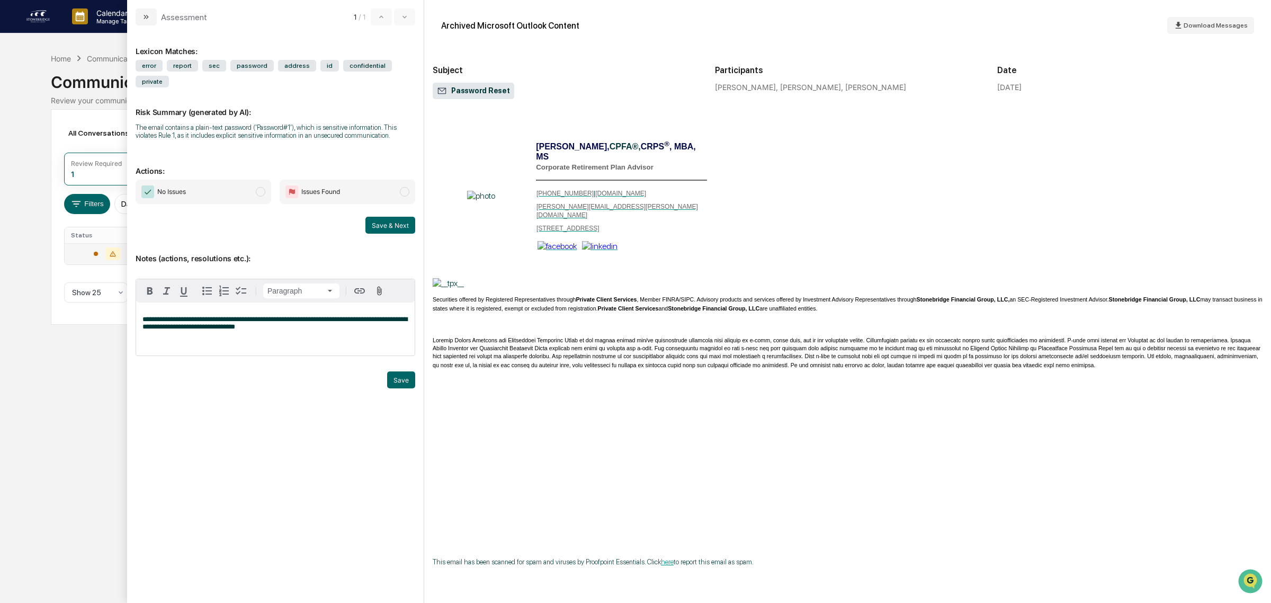
click at [184, 186] on span "No Issues" at bounding box center [171, 191] width 29 height 11
click at [396, 371] on button "Save" at bounding box center [401, 379] width 28 height 17
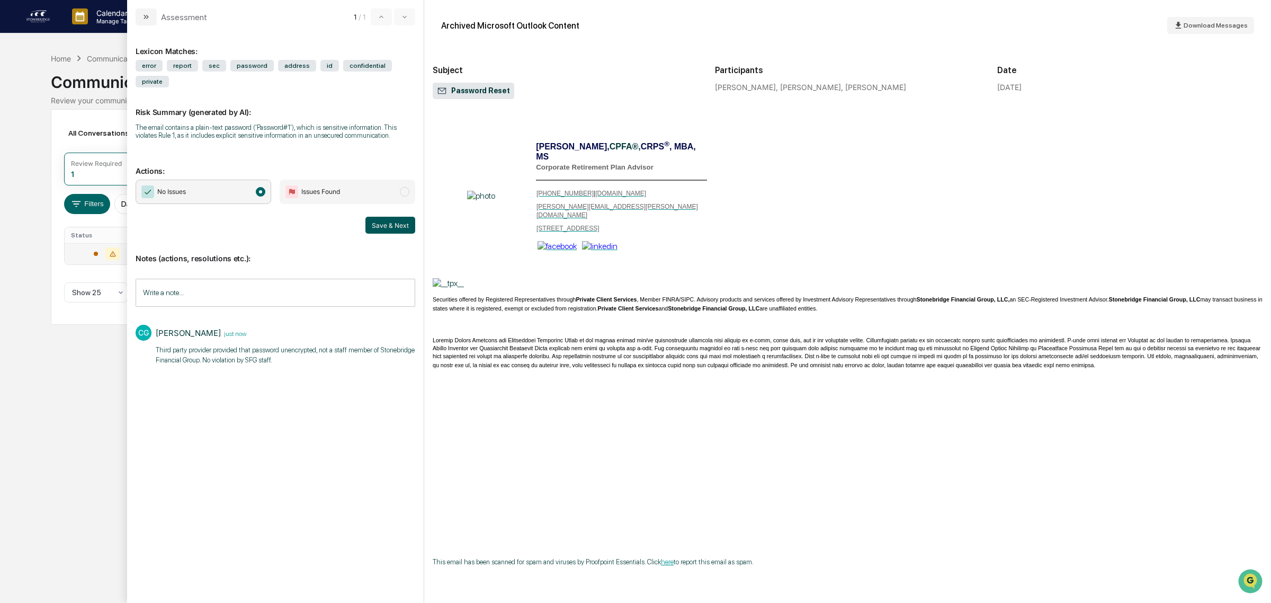
click at [395, 217] on button "Save & Next" at bounding box center [390, 225] width 50 height 17
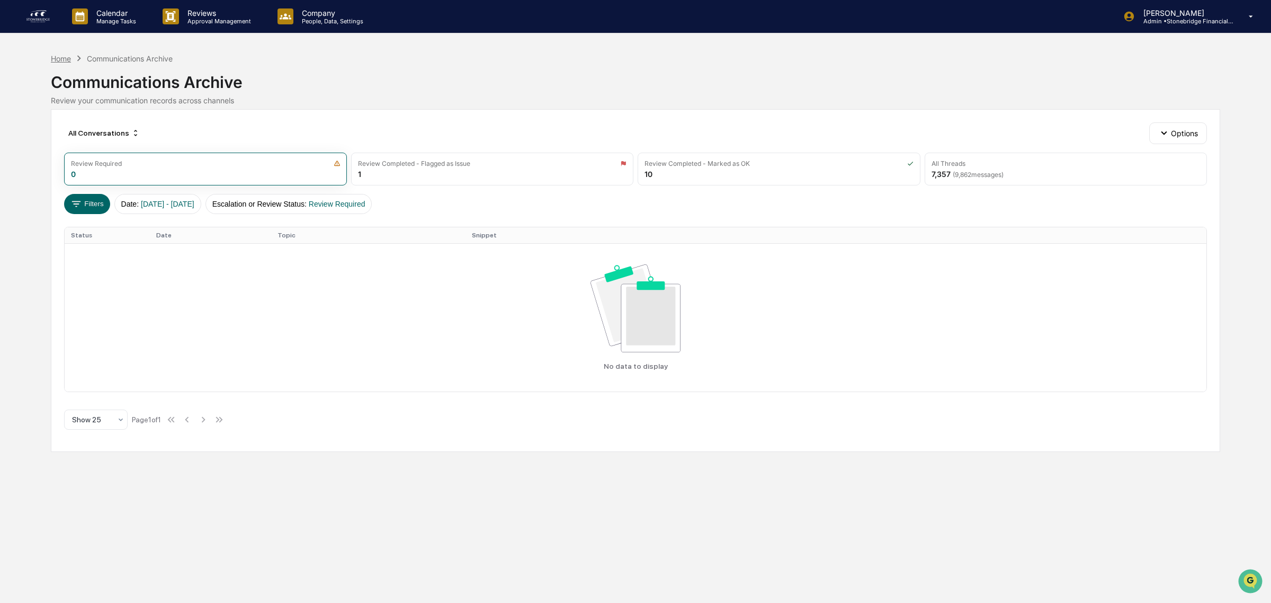
click at [56, 56] on div "Home" at bounding box center [61, 58] width 20 height 9
